Goal: Transaction & Acquisition: Purchase product/service

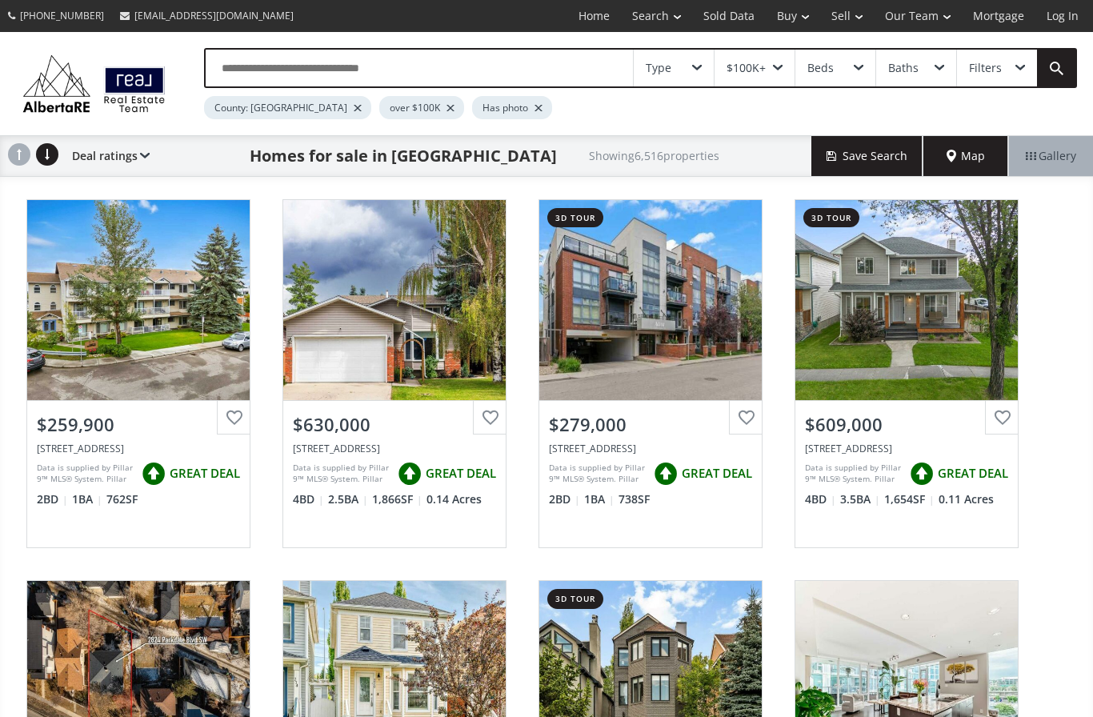
click at [285, 106] on div "County: [GEOGRAPHIC_DATA]" at bounding box center [287, 107] width 167 height 23
click at [354, 110] on div at bounding box center [358, 108] width 8 height 6
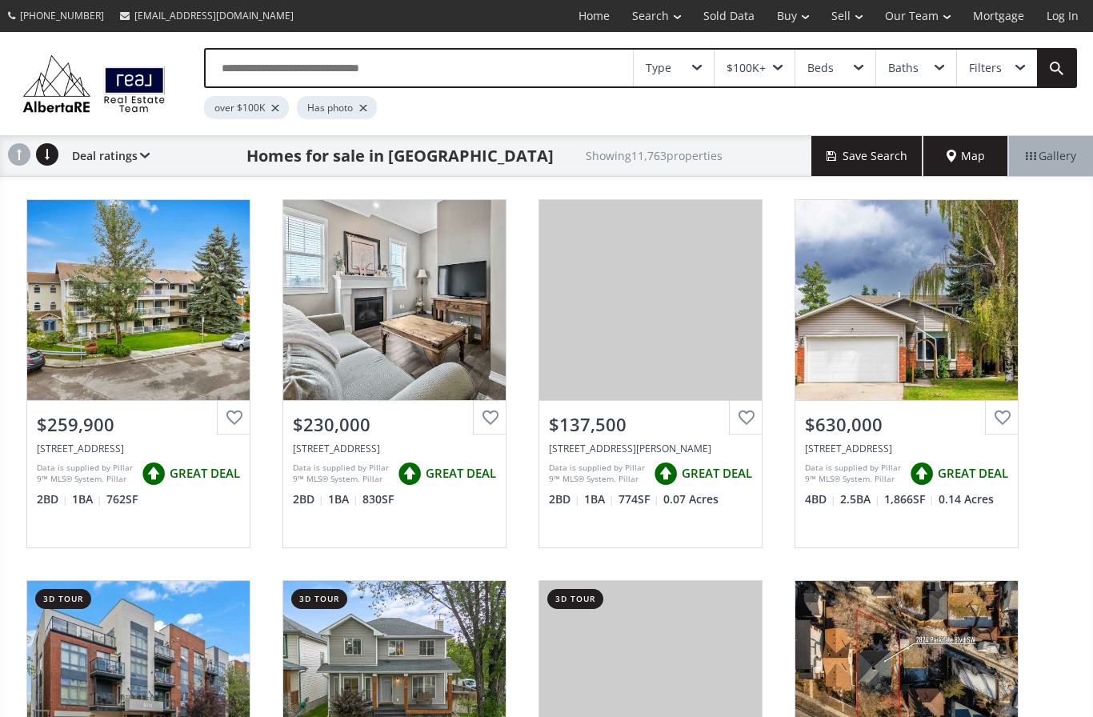
click at [271, 110] on div at bounding box center [275, 108] width 8 height 6
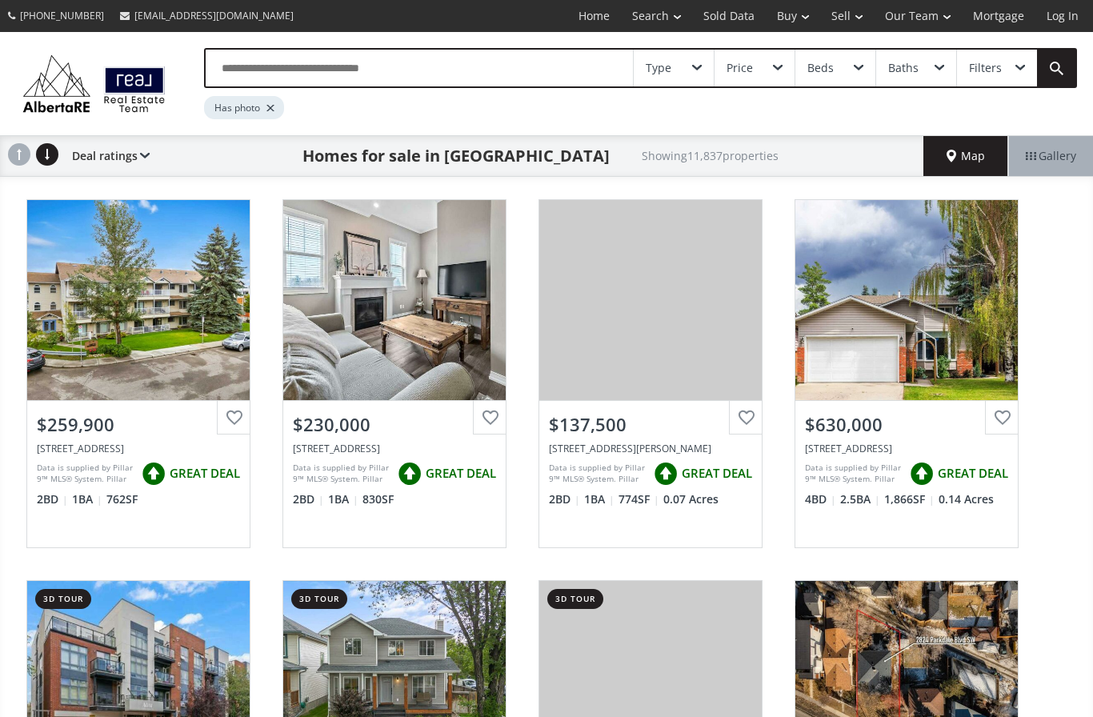
click at [690, 80] on div "Type" at bounding box center [674, 68] width 80 height 37
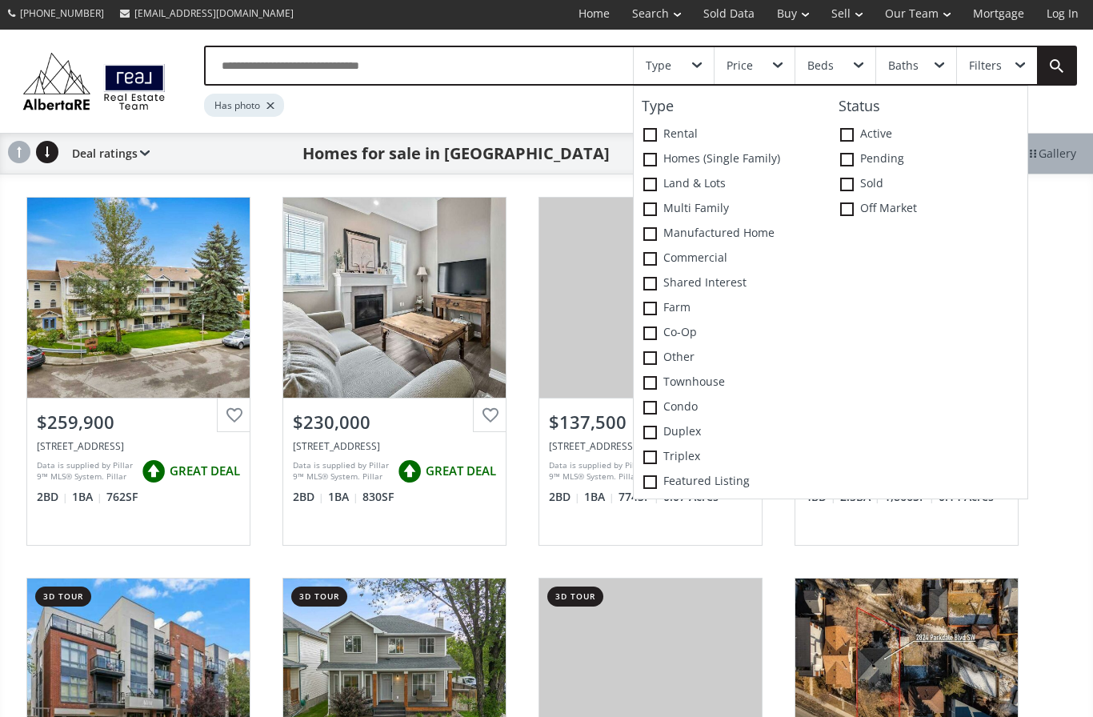
scroll to position [5, 0]
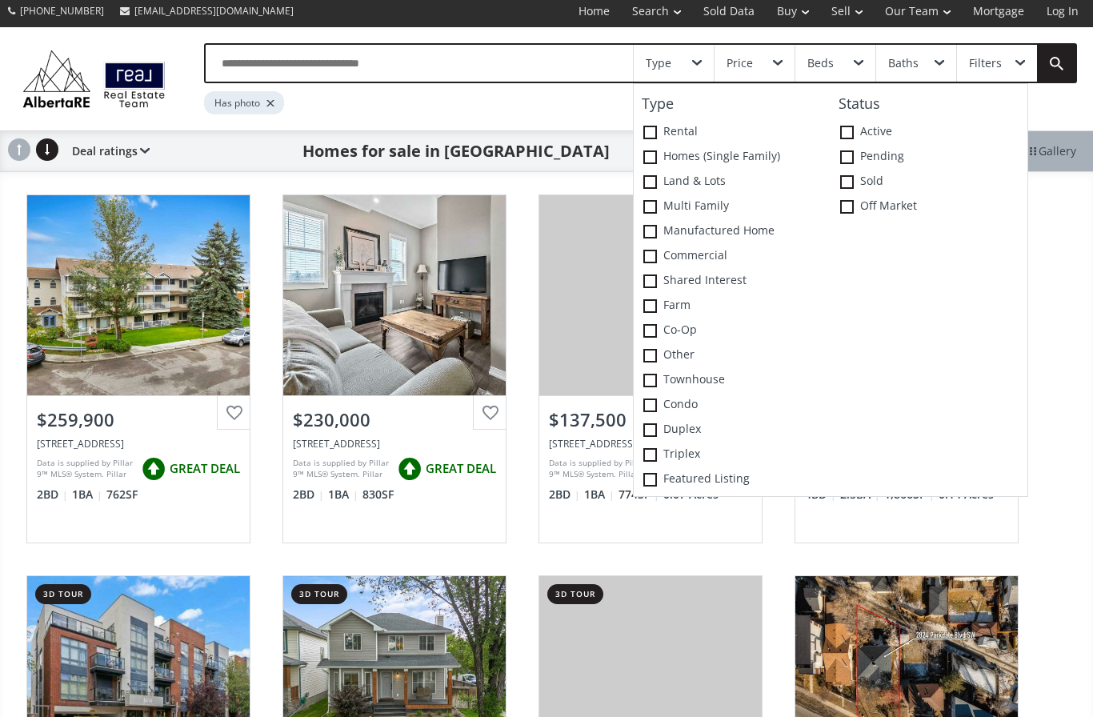
click at [762, 60] on div "Price" at bounding box center [754, 63] width 80 height 37
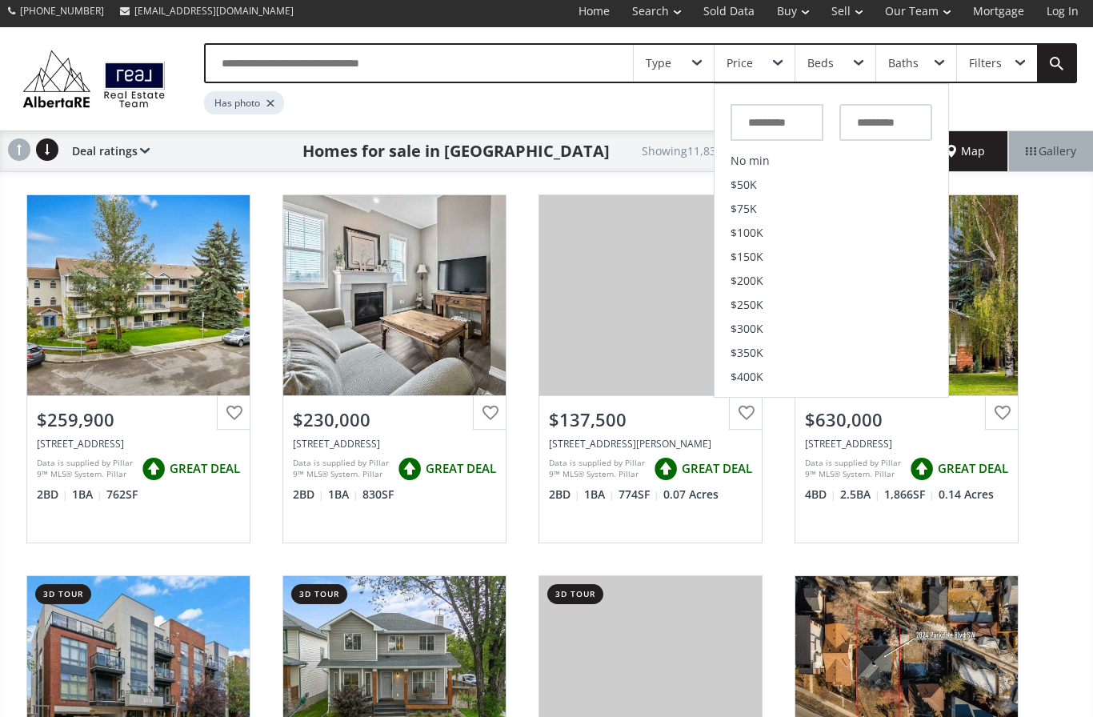
click at [532, 62] on input "text" at bounding box center [419, 63] width 427 height 37
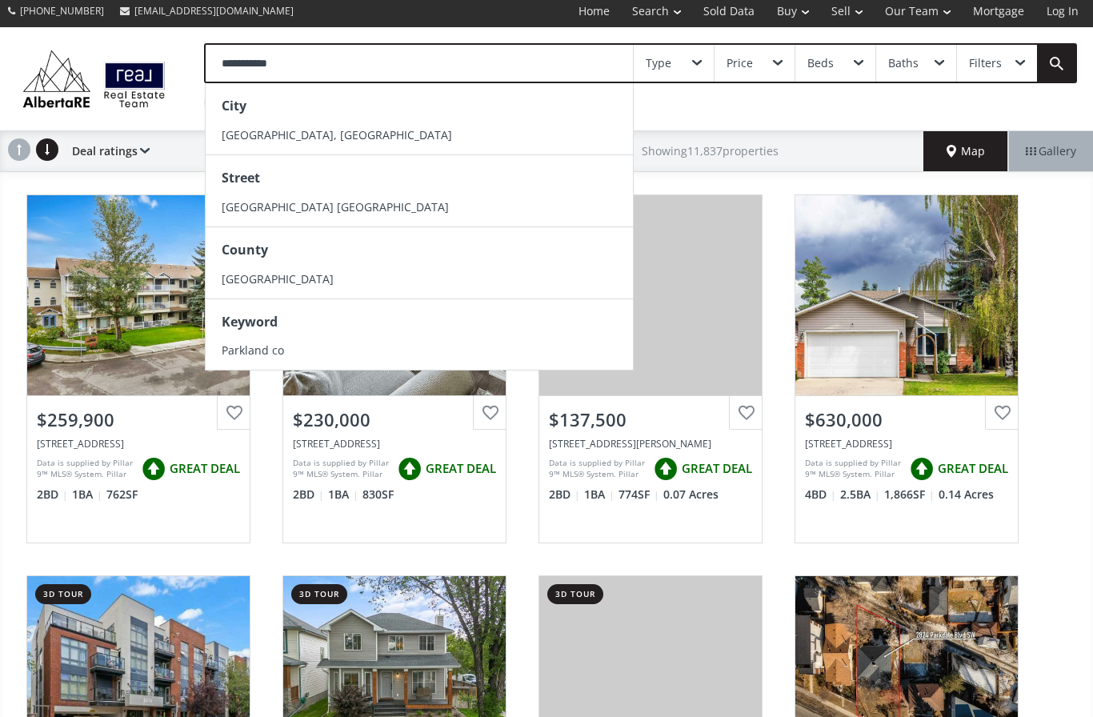
type input "**********"
click at [334, 132] on span "[GEOGRAPHIC_DATA], [GEOGRAPHIC_DATA]" at bounding box center [337, 134] width 230 height 15
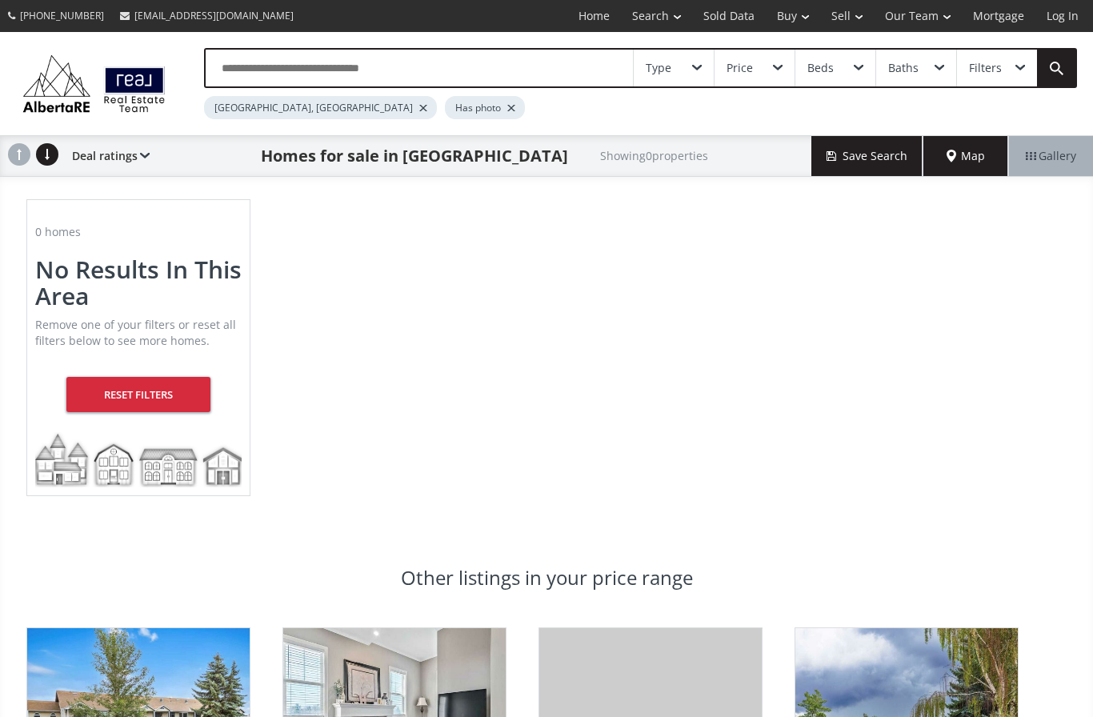
scroll to position [5, 0]
